Goal: Task Accomplishment & Management: Complete application form

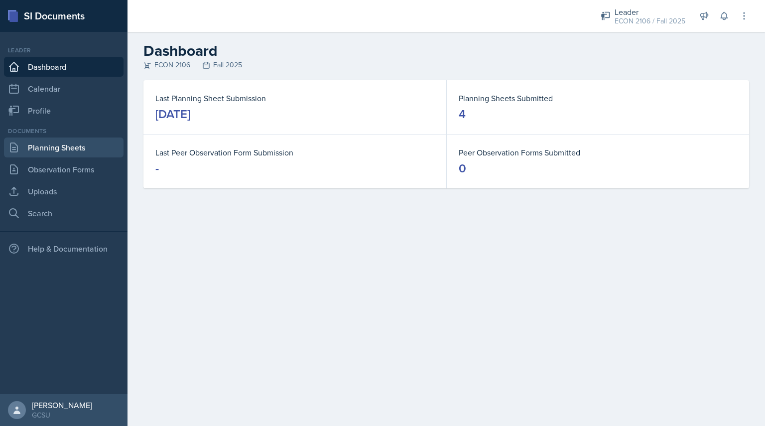
click at [73, 149] on link "Planning Sheets" at bounding box center [64, 147] width 120 height 20
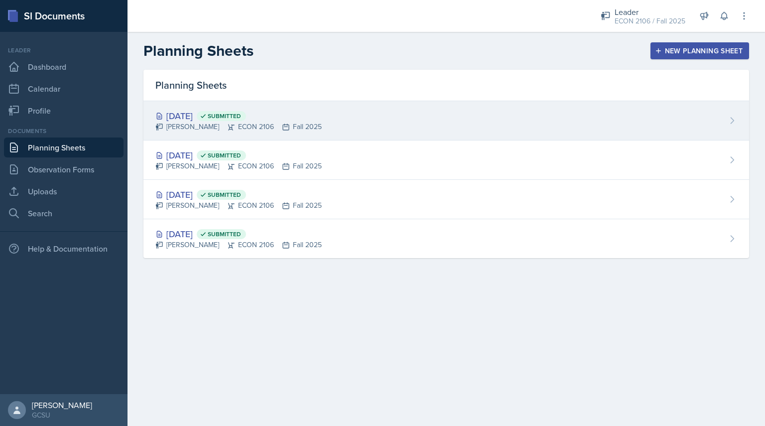
click at [310, 106] on div "[DATE] Submitted [PERSON_NAME] ECON 2106 Fall 2025" at bounding box center [446, 120] width 606 height 39
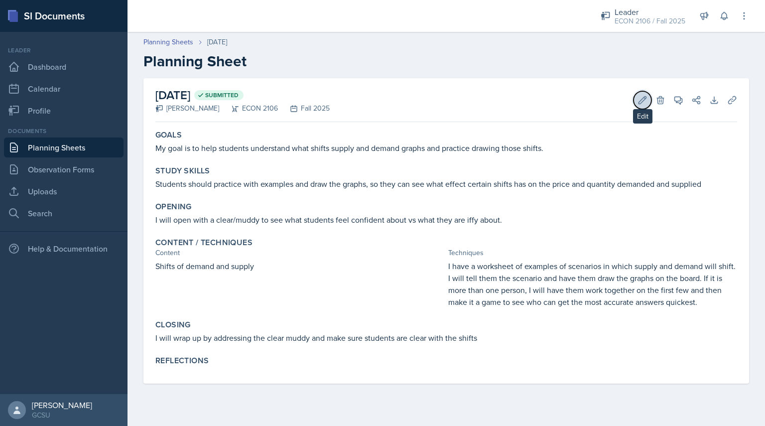
click at [641, 100] on icon at bounding box center [642, 100] width 10 height 10
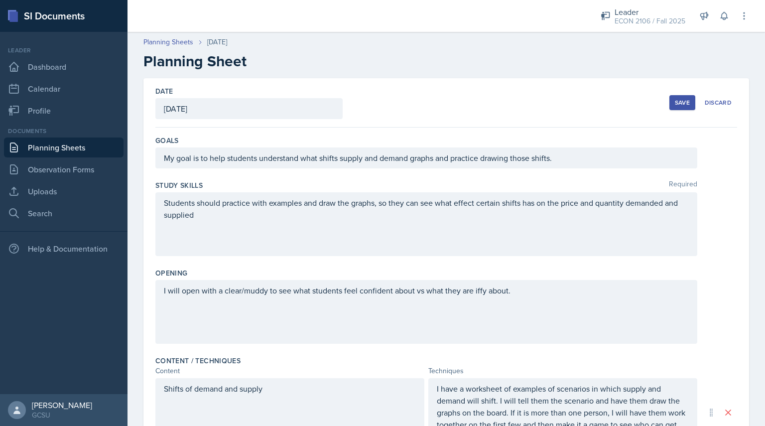
scroll to position [253, 0]
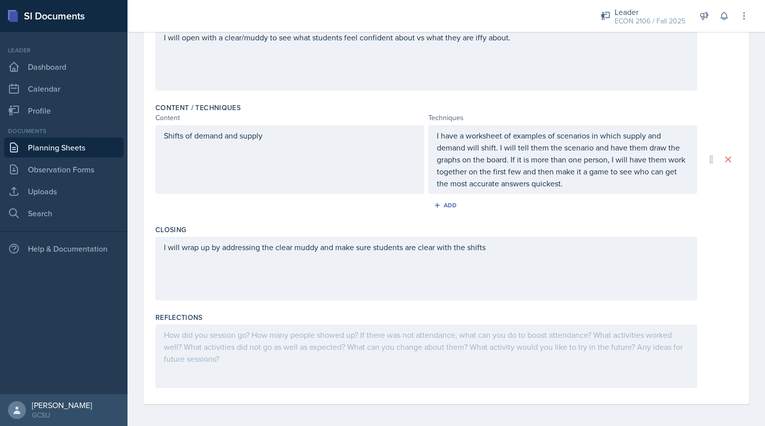
click at [273, 345] on div at bounding box center [426, 356] width 542 height 64
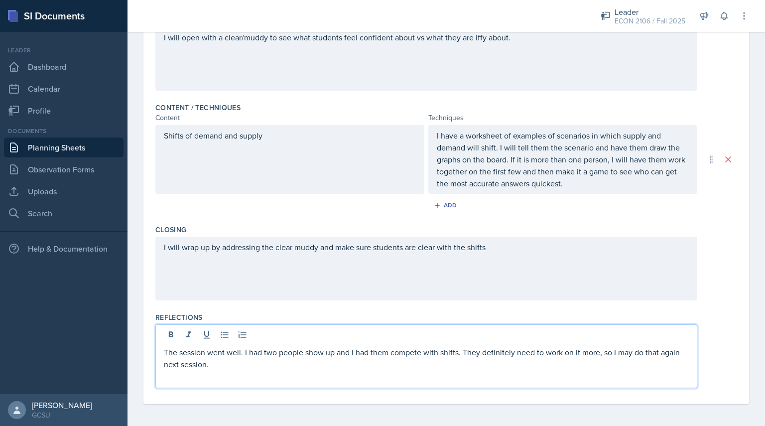
scroll to position [0, 0]
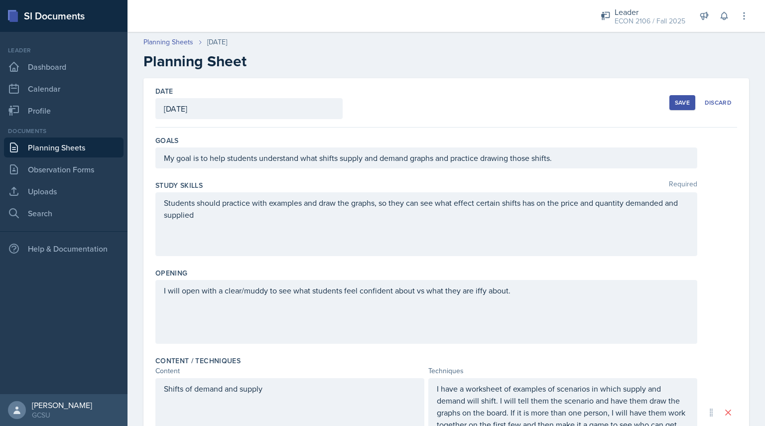
click at [680, 101] on div "Save" at bounding box center [682, 103] width 15 height 8
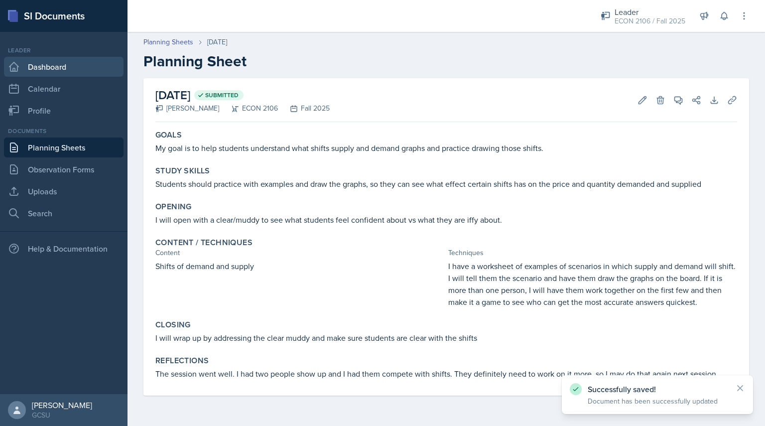
click at [59, 72] on link "Dashboard" at bounding box center [64, 67] width 120 height 20
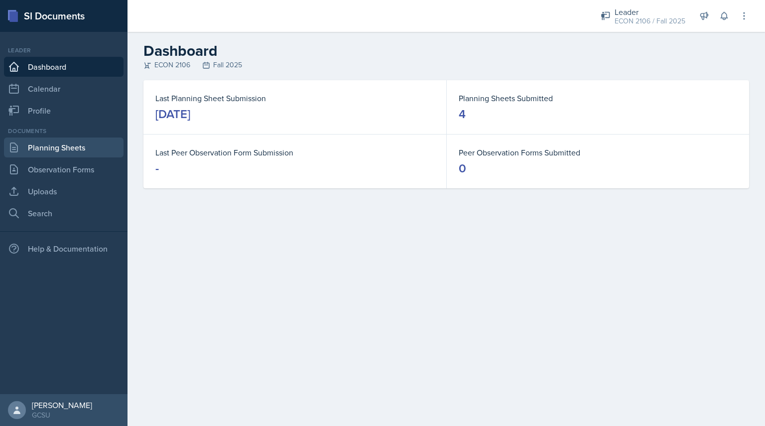
click at [94, 144] on link "Planning Sheets" at bounding box center [64, 147] width 120 height 20
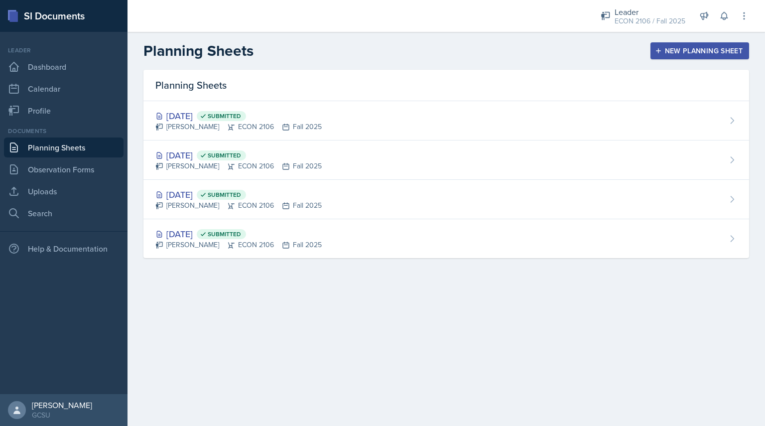
click at [684, 48] on div "New Planning Sheet" at bounding box center [700, 51] width 86 height 8
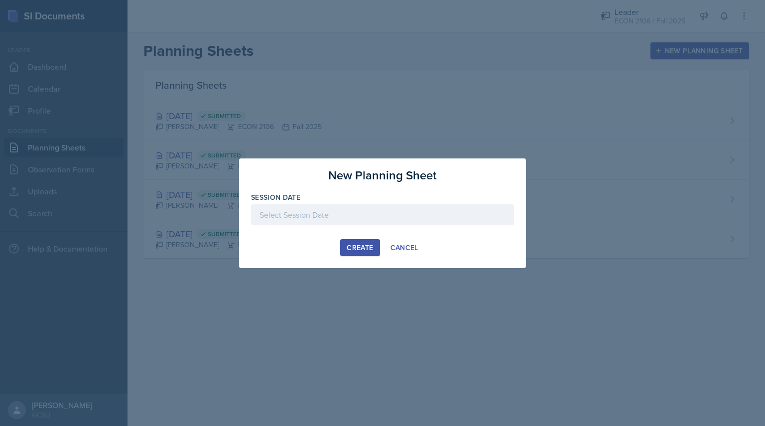
click at [396, 216] on div at bounding box center [382, 214] width 263 height 21
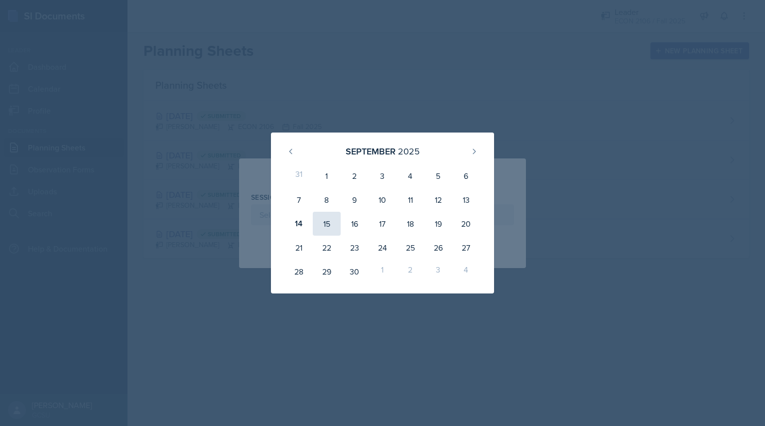
click at [331, 224] on div "15" at bounding box center [327, 224] width 28 height 24
type input "[DATE]"
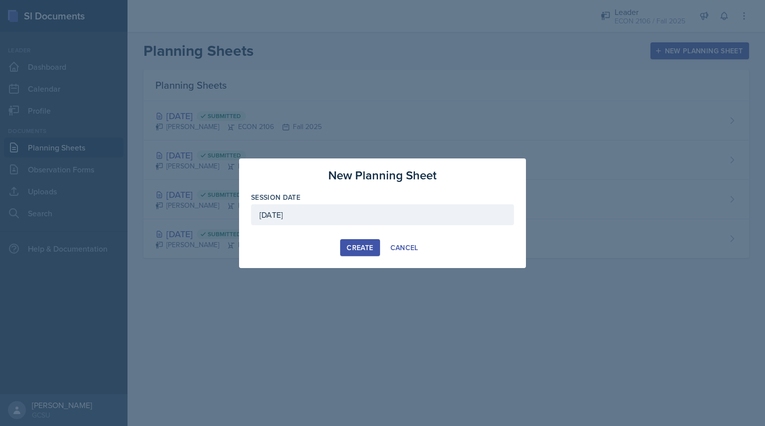
click at [370, 256] on div "New Planning Sheet Session Date [DATE] [DATE] 31 1 2 3 4 5 6 7 8 9 10 11 12 13 …" at bounding box center [382, 213] width 287 height 110
click at [368, 254] on button "Create" at bounding box center [359, 247] width 39 height 17
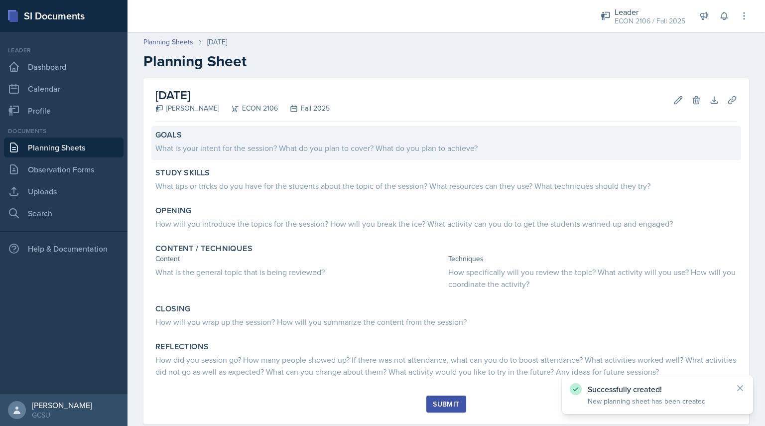
click at [300, 144] on div "What is your intent for the session? What do you plan to cover? What do you pla…" at bounding box center [446, 148] width 582 height 12
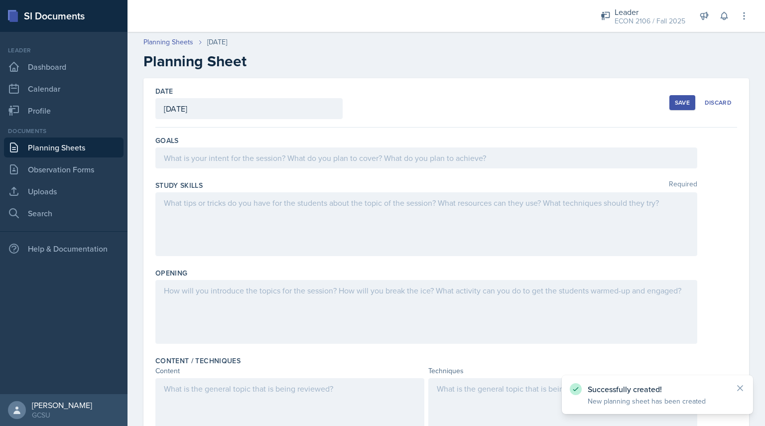
click at [298, 148] on div at bounding box center [426, 157] width 542 height 21
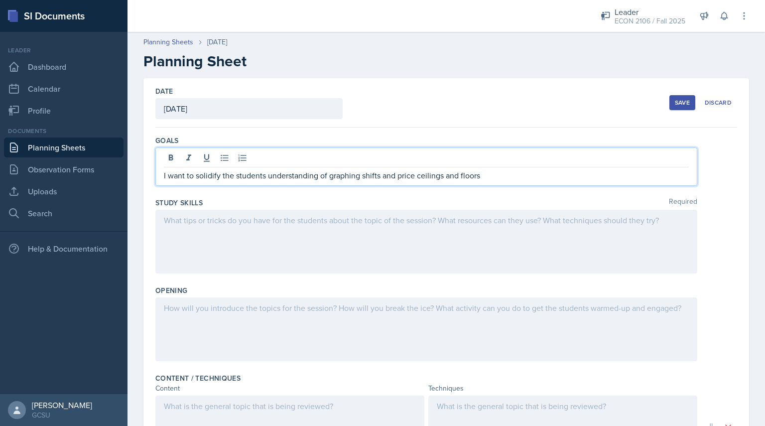
click at [251, 219] on div at bounding box center [426, 242] width 542 height 64
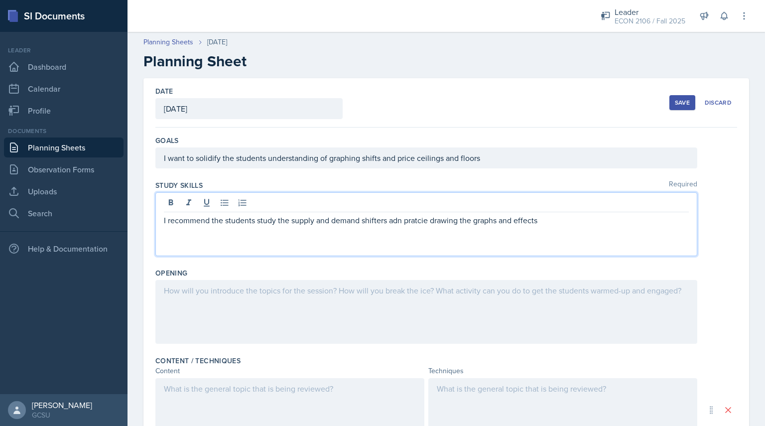
click at [399, 220] on p "I recommend the students study the supply and demand shifters adn pratcie drawi…" at bounding box center [426, 220] width 525 height 12
click at [409, 219] on p "I recommend the students study the supply and demand shifters and [PERSON_NAME]…" at bounding box center [426, 220] width 525 height 12
click at [232, 294] on div at bounding box center [426, 312] width 542 height 64
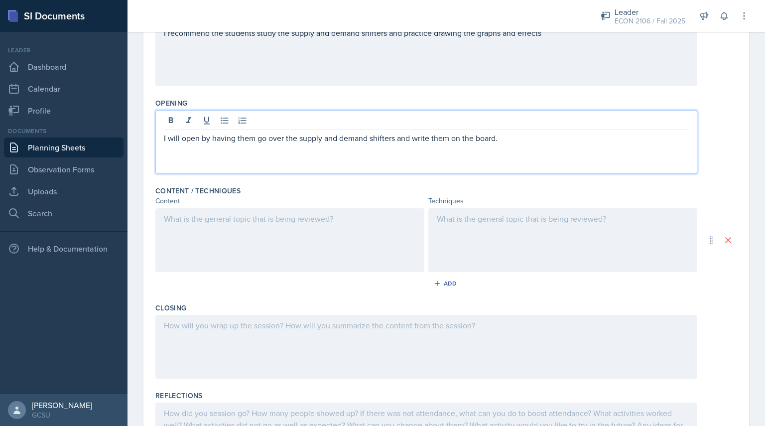
click at [251, 243] on div at bounding box center [289, 240] width 269 height 64
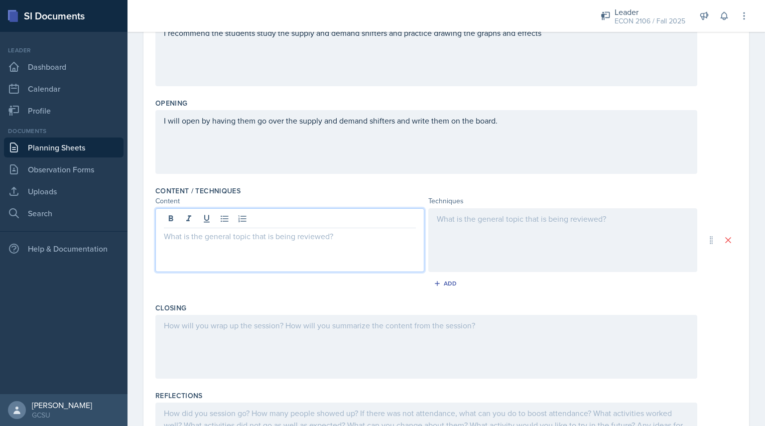
scroll to position [187, 0]
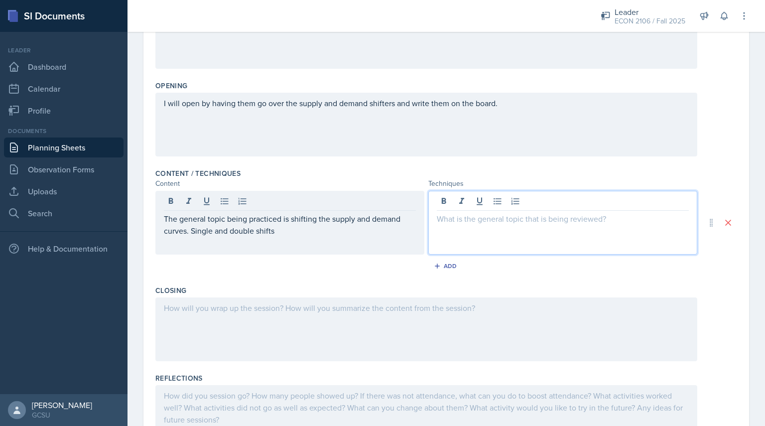
click at [449, 203] on div at bounding box center [562, 223] width 269 height 64
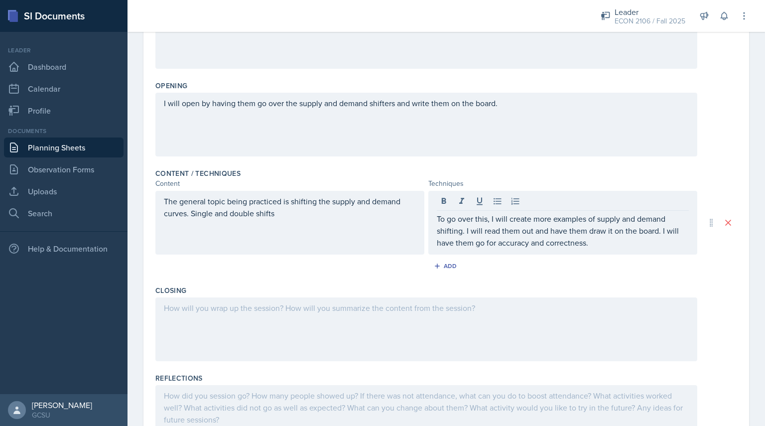
click at [301, 337] on div at bounding box center [426, 329] width 542 height 64
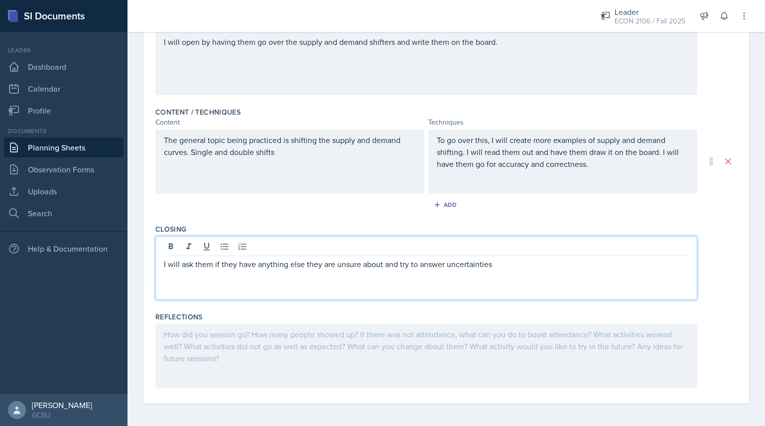
scroll to position [0, 0]
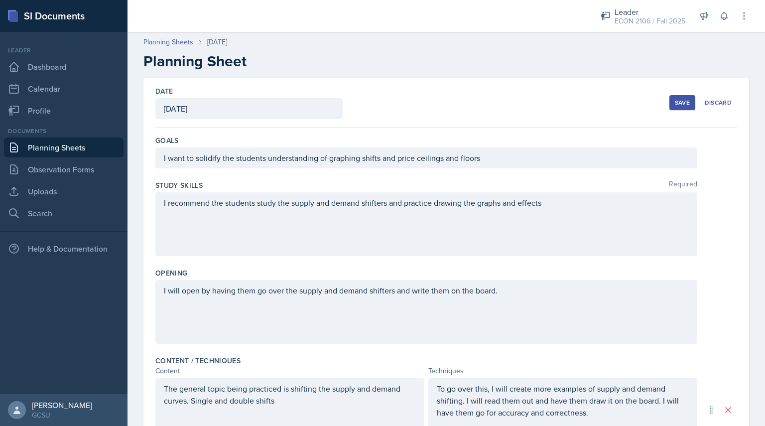
click at [675, 105] on div "Save" at bounding box center [682, 103] width 15 height 8
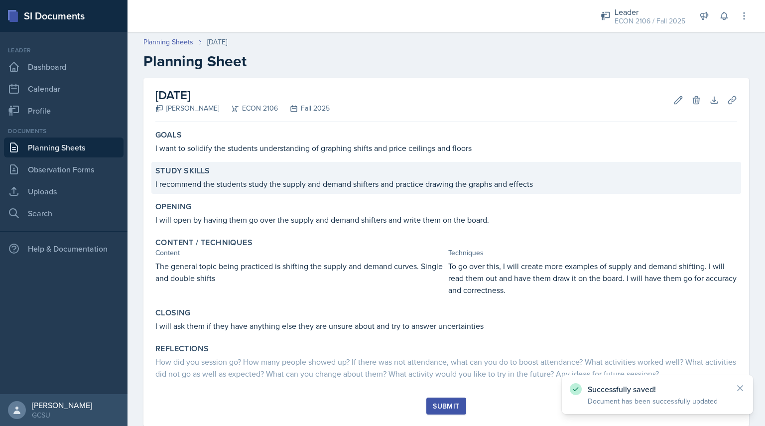
scroll to position [24, 0]
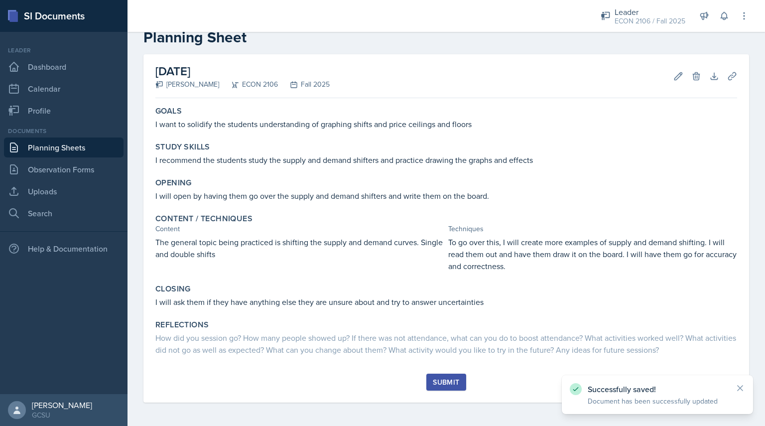
click at [438, 381] on div "Submit" at bounding box center [446, 382] width 26 height 8
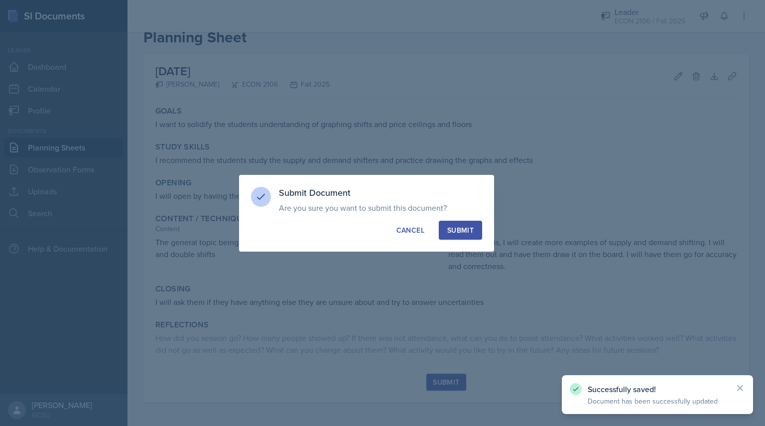
click at [467, 231] on div "Submit" at bounding box center [460, 230] width 26 height 10
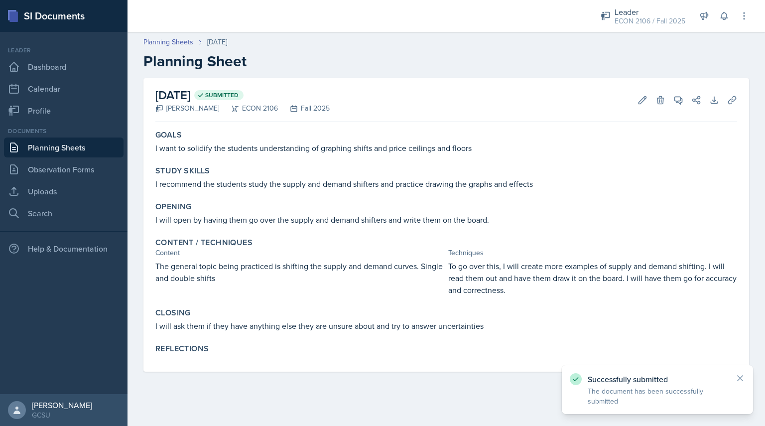
scroll to position [0, 0]
